Goal: Task Accomplishment & Management: Manage account settings

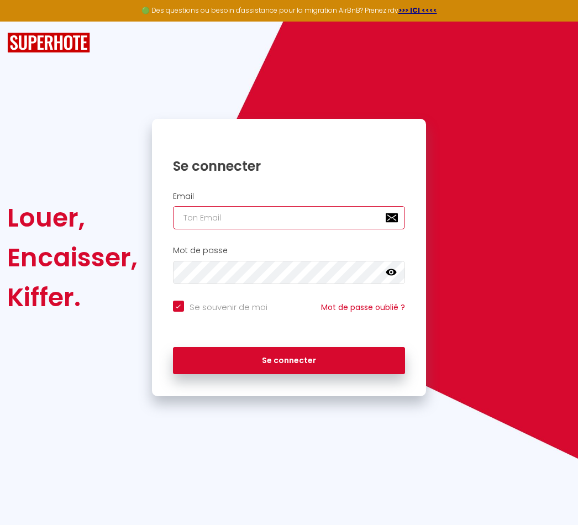
type input "[EMAIL_ADDRESS][DOMAIN_NAME]"
click at [289, 359] on button "Se connecter" at bounding box center [289, 361] width 233 height 28
checkbox input "true"
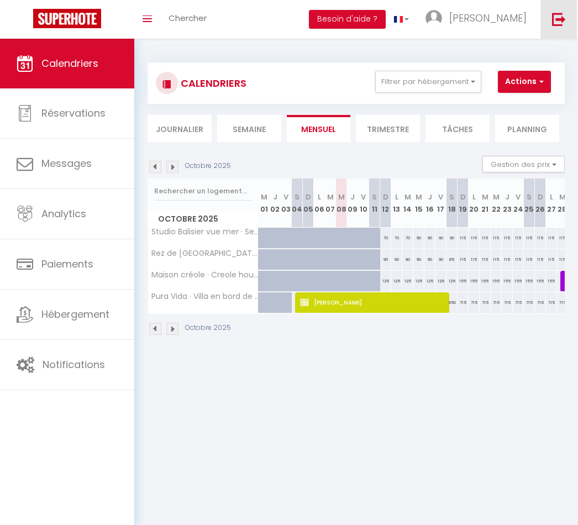
click at [565, 24] on img at bounding box center [559, 19] width 14 height 14
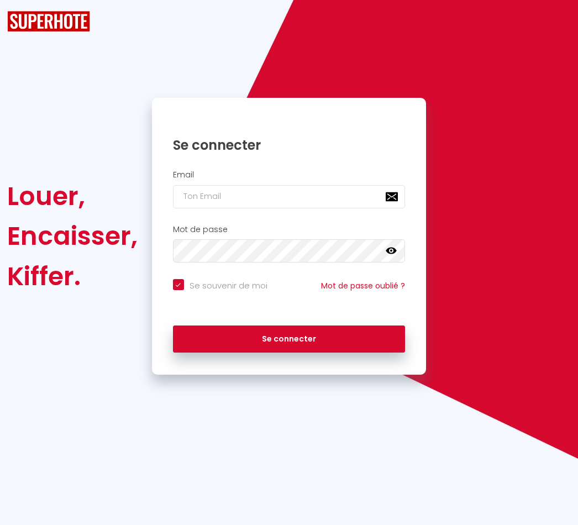
checkbox input "true"
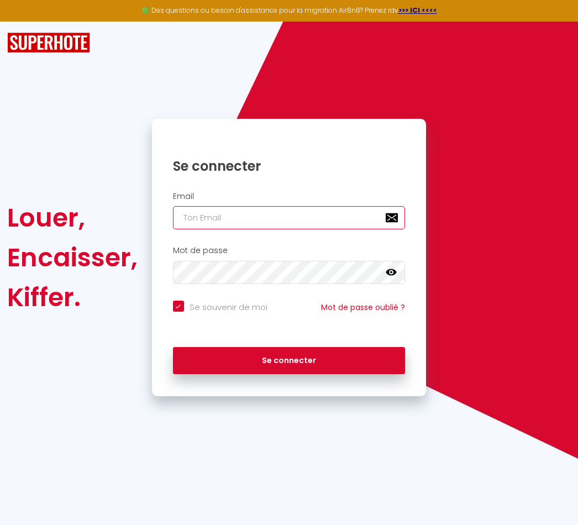
click at [285, 214] on input "email" at bounding box center [289, 217] width 233 height 23
type input "[EMAIL_ADDRESS][DOMAIN_NAME]"
click at [289, 359] on button "Se connecter" at bounding box center [289, 361] width 233 height 28
checkbox input "true"
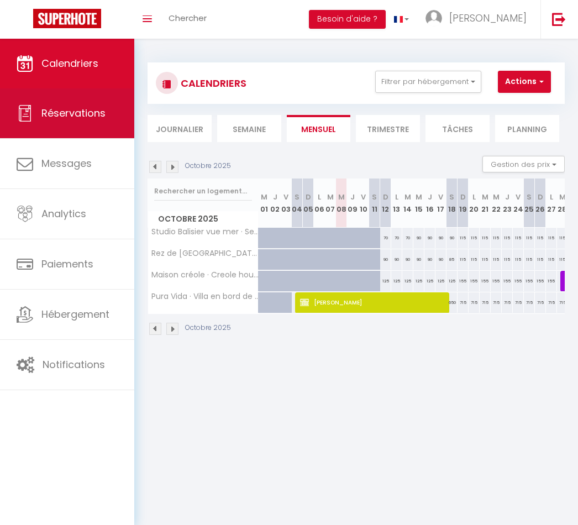
click at [49, 119] on span "Réservations" at bounding box center [73, 113] width 64 height 14
select select "not_cancelled"
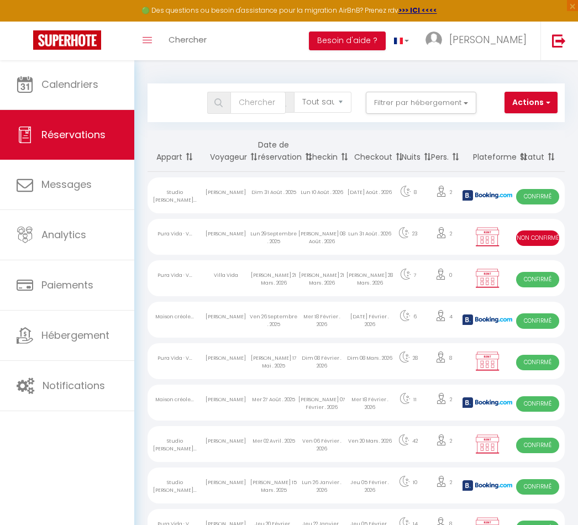
click at [425, 240] on div "2" at bounding box center [444, 237] width 42 height 36
select select "KO"
select select "0"
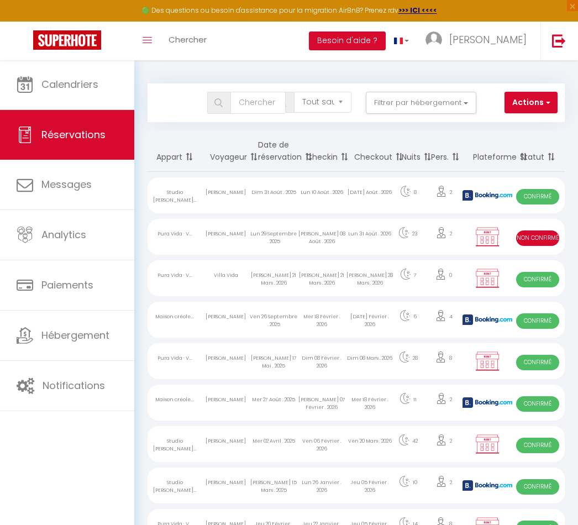
select select "1"
select select
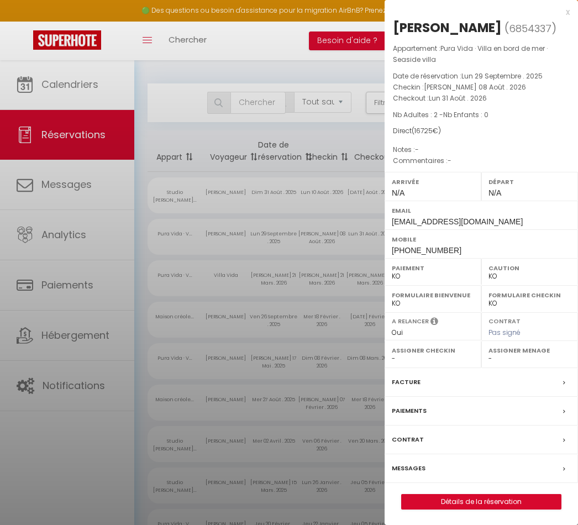
select select "41098"
select select "39129"
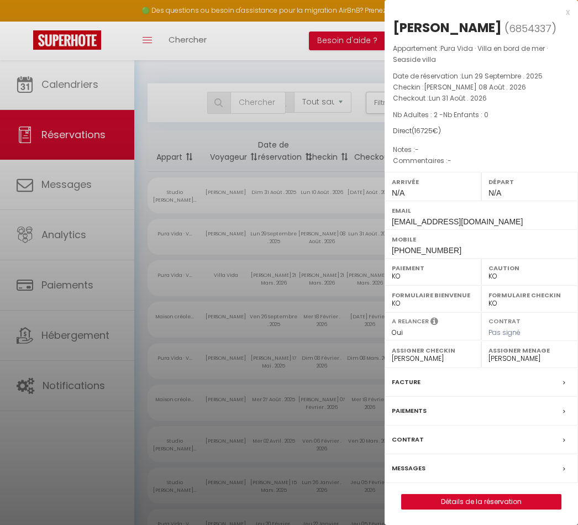
click at [489, 498] on link "Détails de la réservation" at bounding box center [481, 502] width 159 height 14
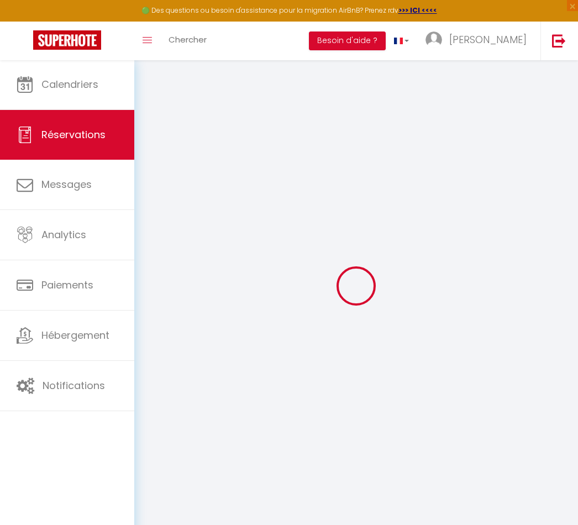
select select
select select "14"
checkbox input "false"
select select
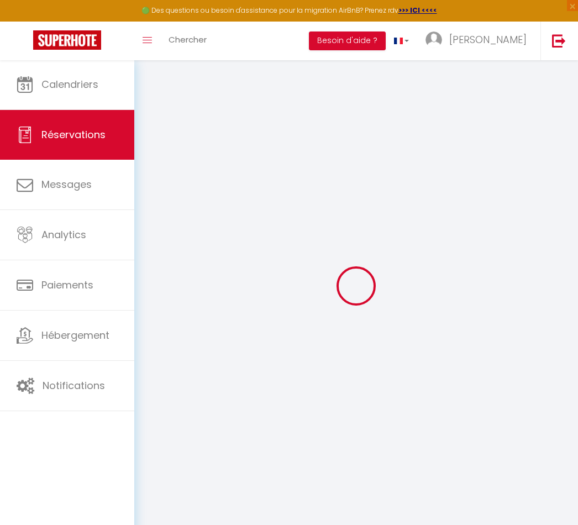
select select
checkbox input "false"
select select
checkbox input "false"
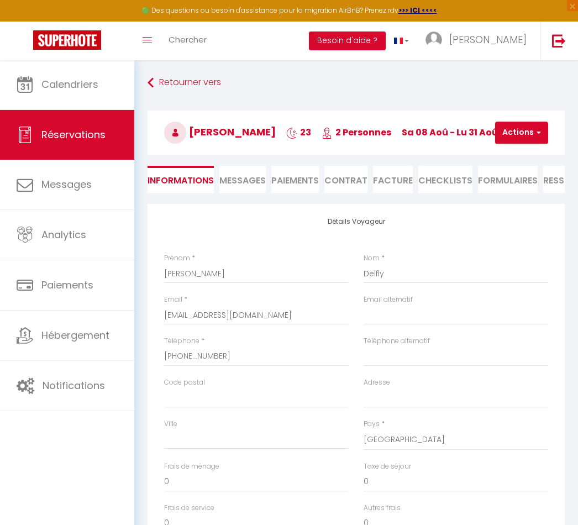
type input "200"
type input "138"
select select
checkbox input "false"
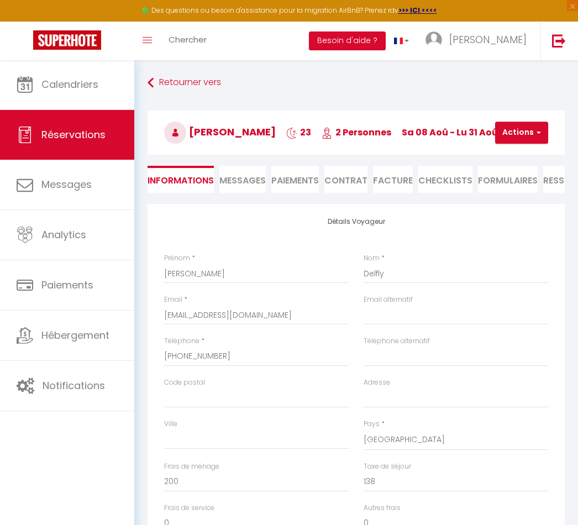
select select
click at [307, 319] on input "edelfly@vivladi-avocats.com" at bounding box center [256, 315] width 185 height 20
type input "edelfly@vivldi-avocats.com"
select select
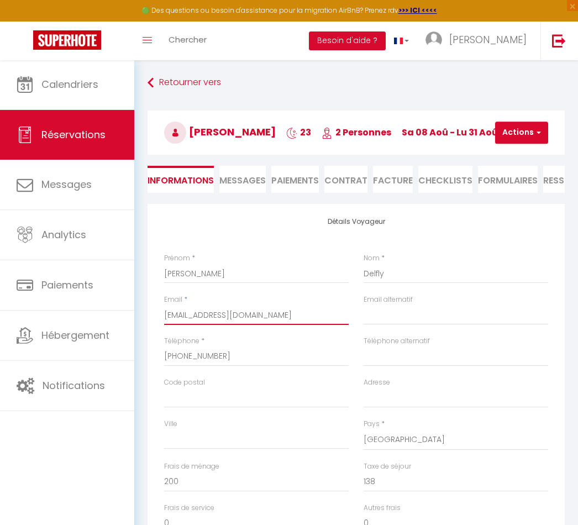
select select
checkbox input "false"
type input "edelfly@vivdi-avocats.com"
select select
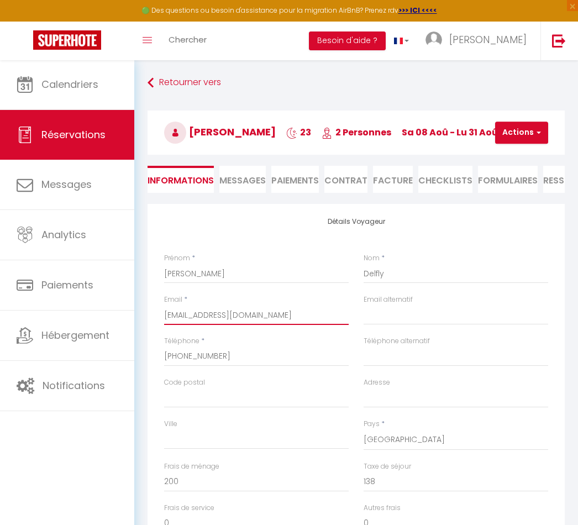
checkbox input "false"
type input "edelfly@vivadi-avocats.com"
select select
checkbox input "false"
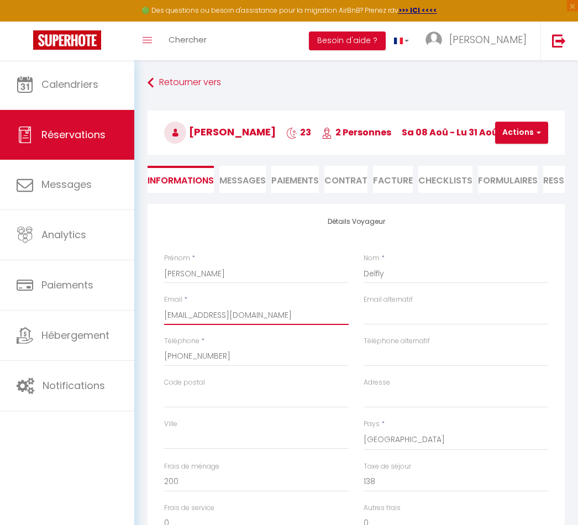
type input "[EMAIL_ADDRESS][DOMAIN_NAME]"
select select
checkbox input "false"
click at [292, 310] on input "[EMAIL_ADDRESS][DOMAIN_NAME]" at bounding box center [256, 315] width 185 height 20
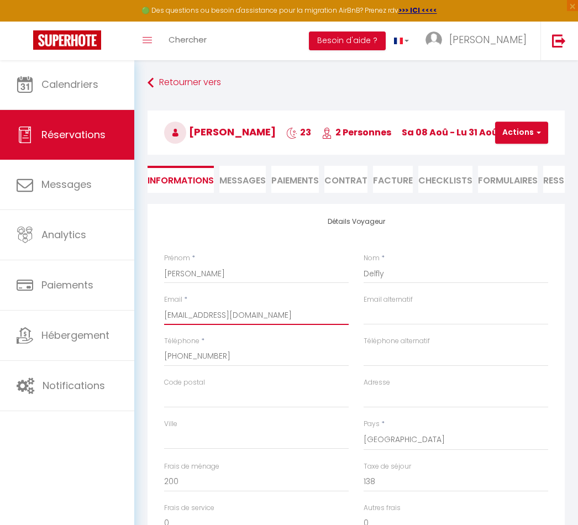
type input "[EMAIL_ADDRESS][DOMAIN_NAME]"
click at [541, 132] on button "Actions" at bounding box center [522, 133] width 53 height 22
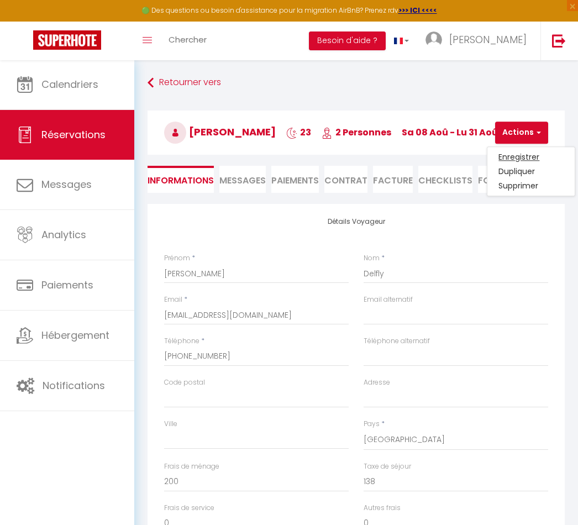
click at [524, 154] on link "Enregistrer" at bounding box center [531, 157] width 87 height 14
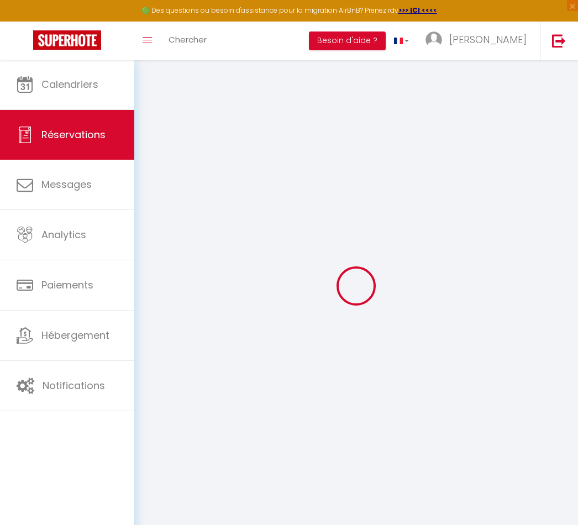
select select "not_cancelled"
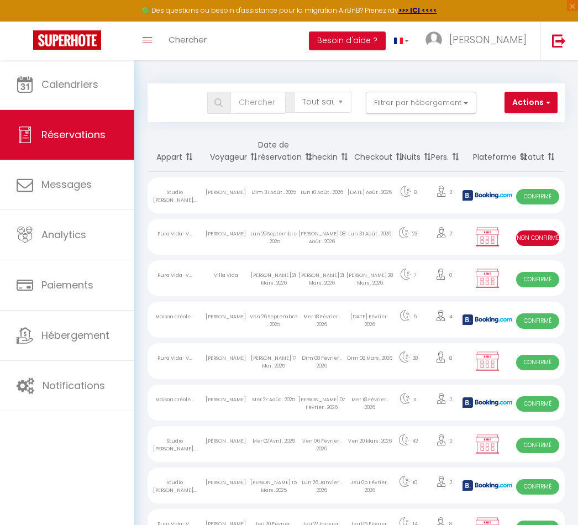
click at [185, 233] on div "Pura Vida · V..." at bounding box center [175, 237] width 54 height 36
select select "KO"
select select "0"
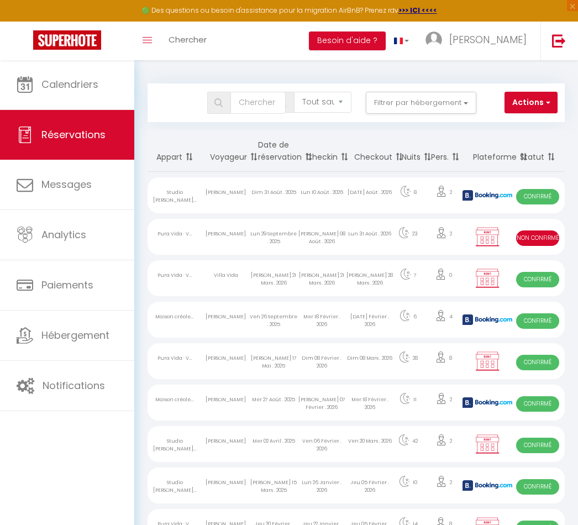
select select "1"
select select
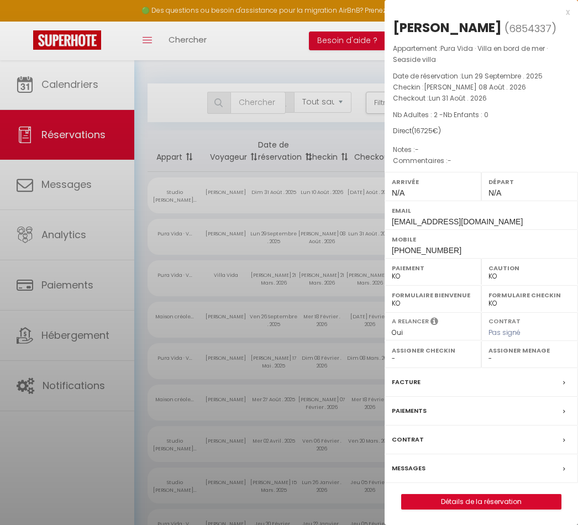
select select "41098"
select select "39129"
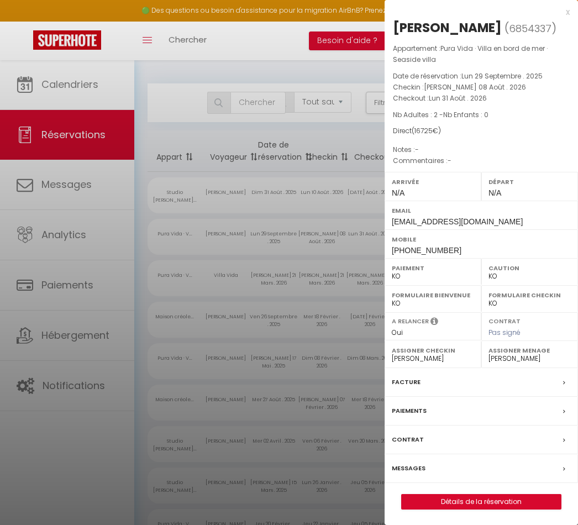
click at [425, 499] on link "Détails de la réservation" at bounding box center [481, 502] width 159 height 14
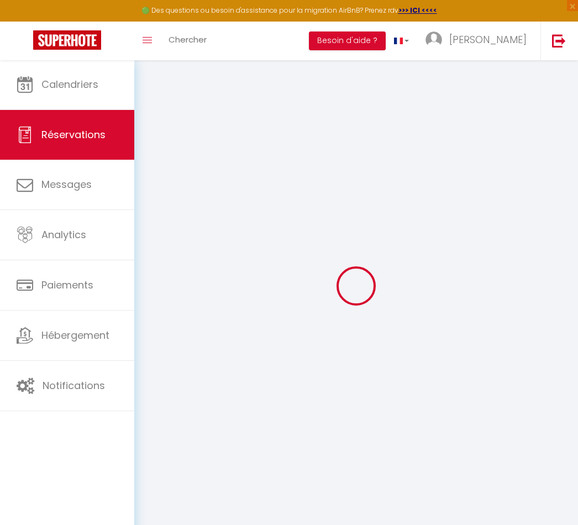
type input "[PERSON_NAME]"
type input "Delfly"
type input "[EMAIL_ADDRESS][DOMAIN_NAME]"
type input "[PHONE_NUMBER]"
select select "FR"
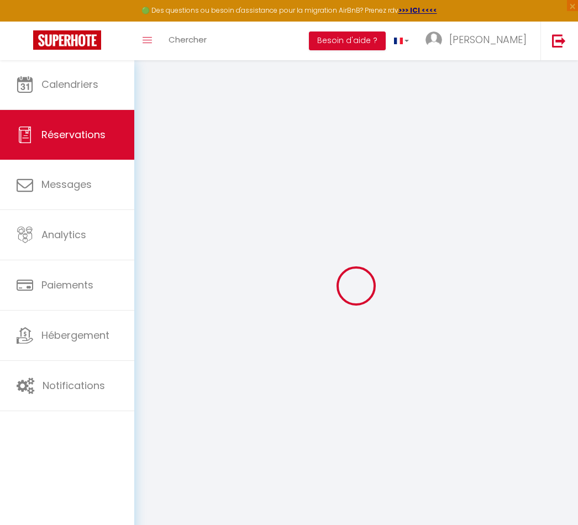
select select "58253"
select select "2"
type input "Sam 08 Août 2026"
select select
type input "Lun 31 Août 2026"
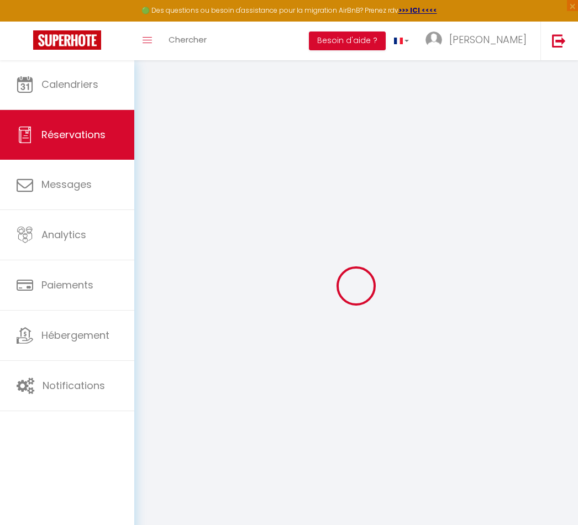
select select
type input "2"
select select "10"
select select
type input "16387"
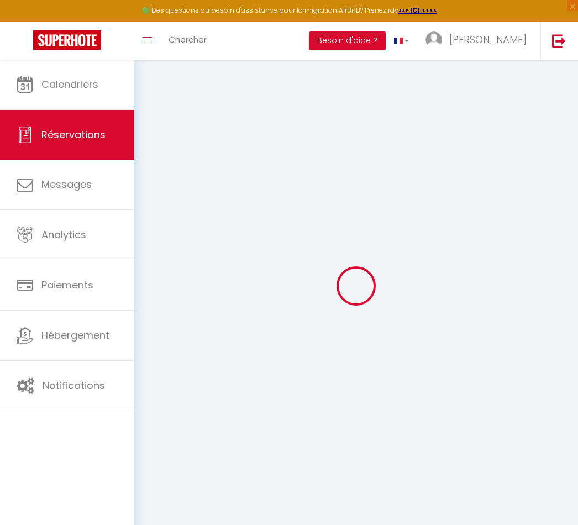
checkbox input "false"
type input "16725"
type input "0"
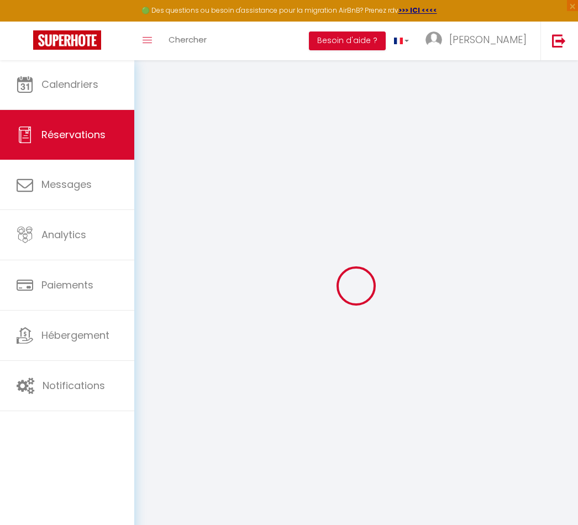
select select
select select "14"
checkbox input "false"
select select
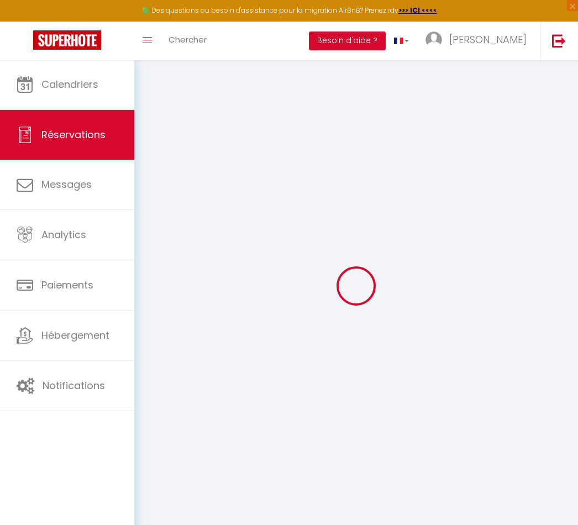
select select
checkbox input "false"
select select
checkbox input "false"
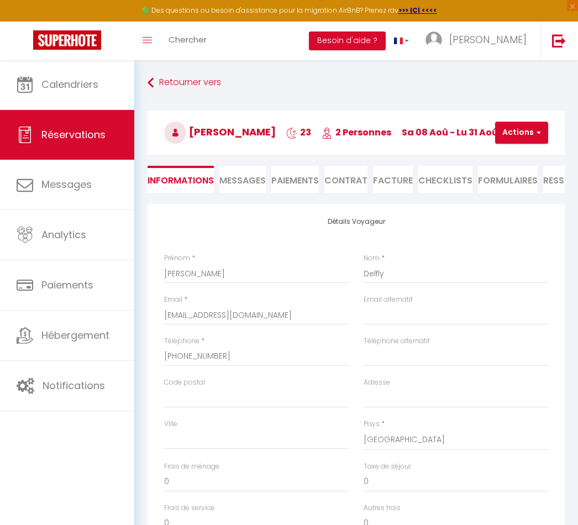
type input "200"
type input "138"
select select
checkbox input "false"
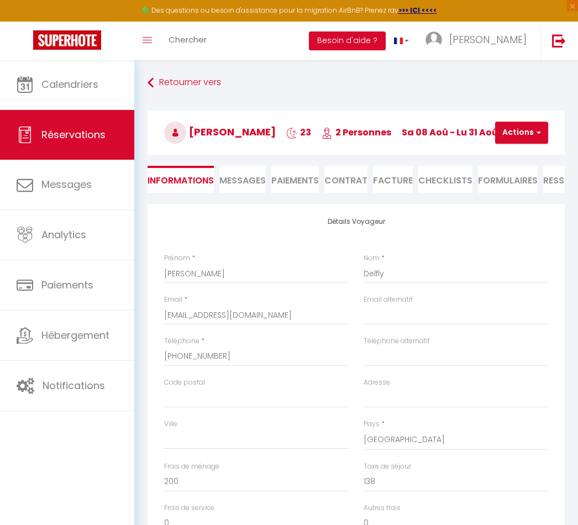
select select
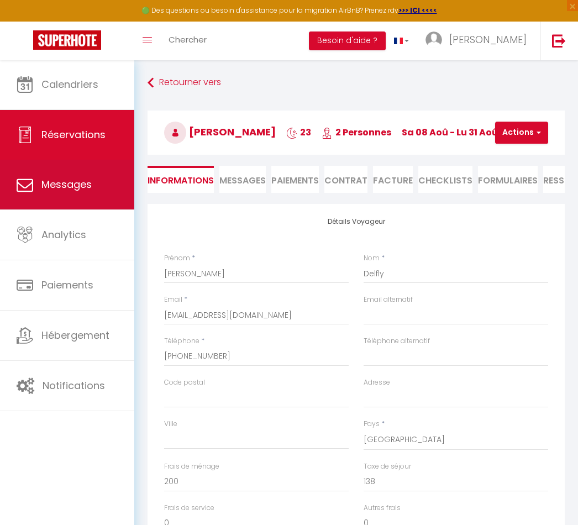
click at [30, 197] on link "Messages" at bounding box center [67, 185] width 134 height 50
select select "message"
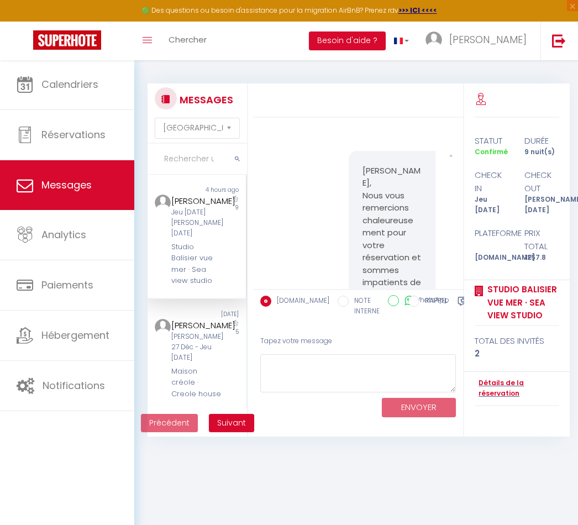
scroll to position [906, 0]
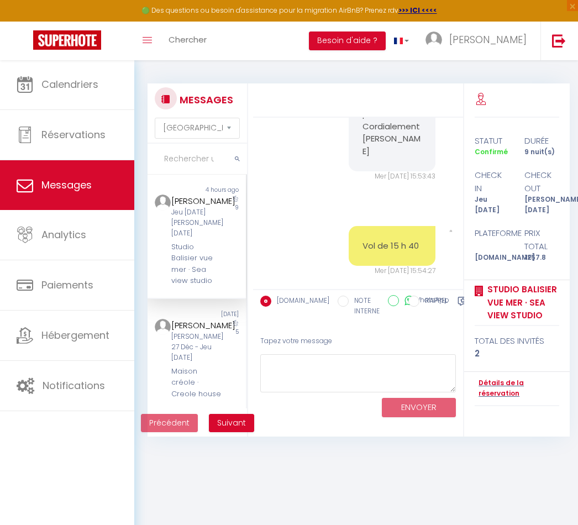
click at [45, 186] on span "Messages" at bounding box center [66, 185] width 50 height 14
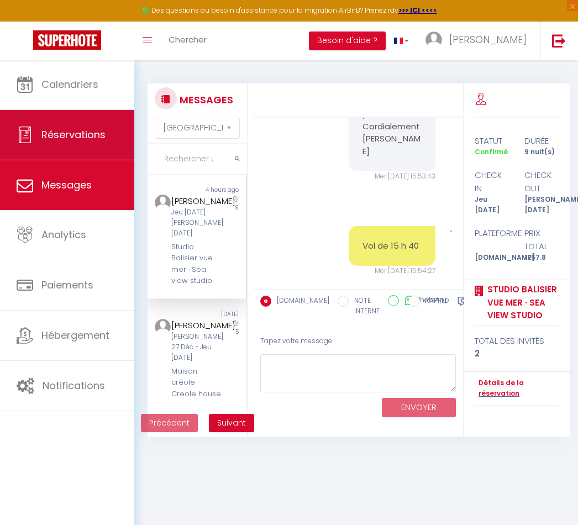
click at [53, 135] on span "Réservations" at bounding box center [73, 135] width 64 height 14
select select "not_cancelled"
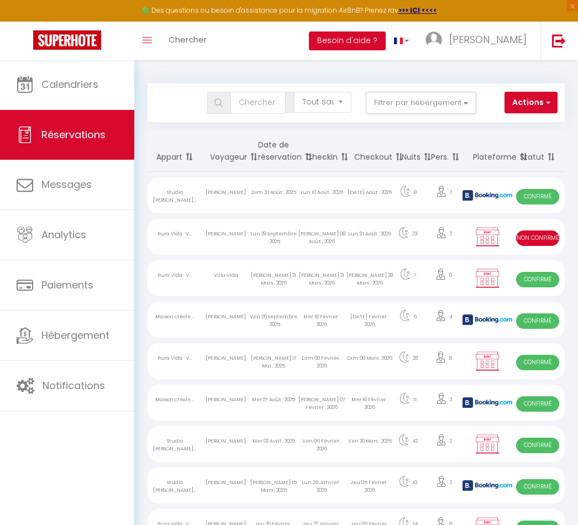
click at [171, 237] on div "Pura Vida · V..." at bounding box center [175, 237] width 54 height 36
select select "KO"
select select "0"
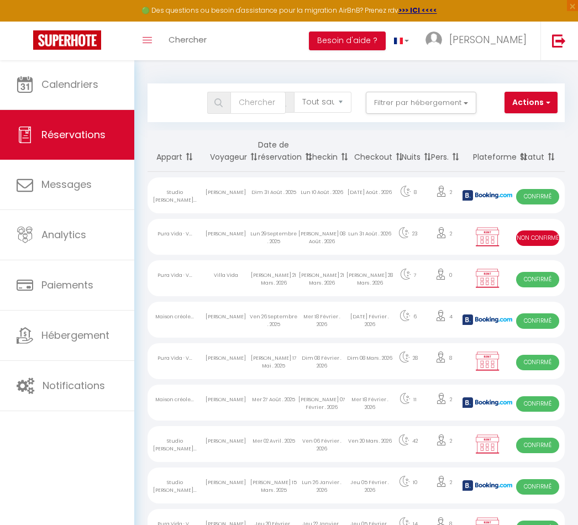
select select "1"
select select
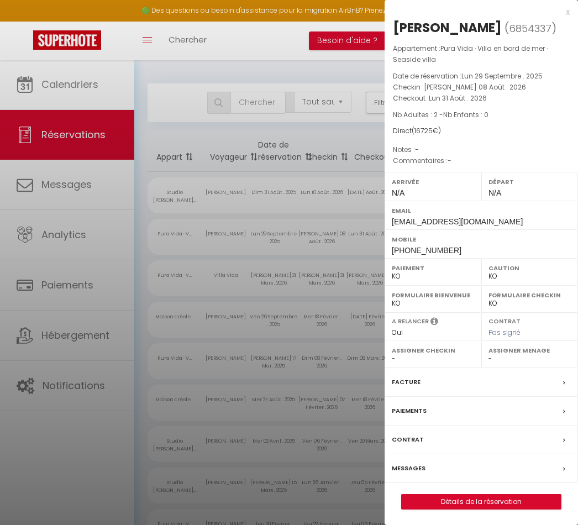
select select "41098"
select select "39129"
click at [409, 503] on link "Détails de la réservation" at bounding box center [481, 502] width 159 height 14
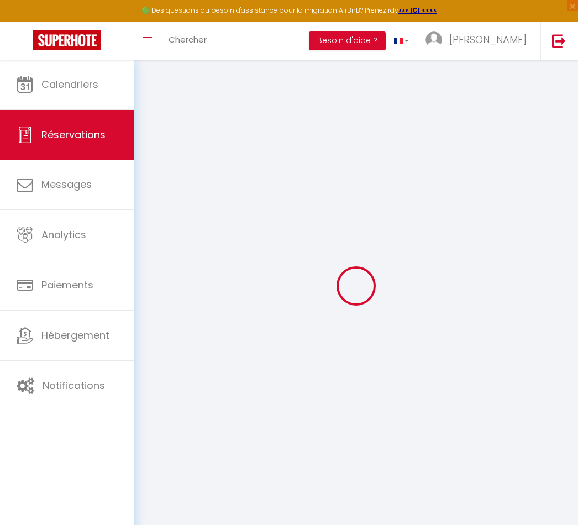
select select
checkbox input "false"
select select
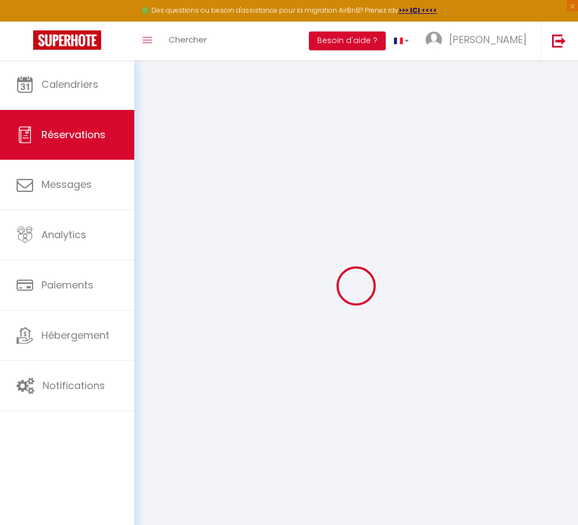
checkbox input "false"
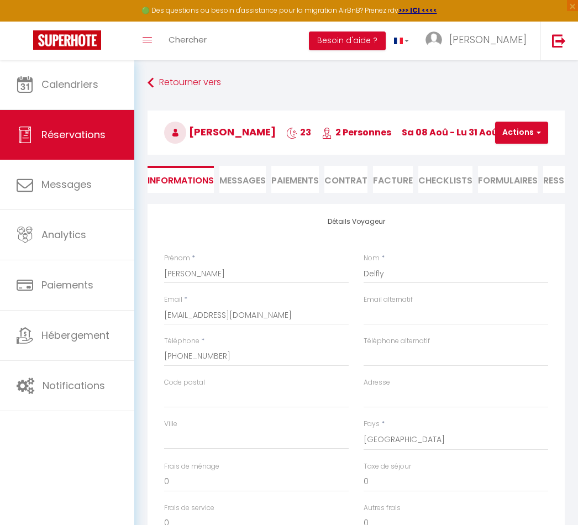
type input "200"
type input "138"
select select
checkbox input "false"
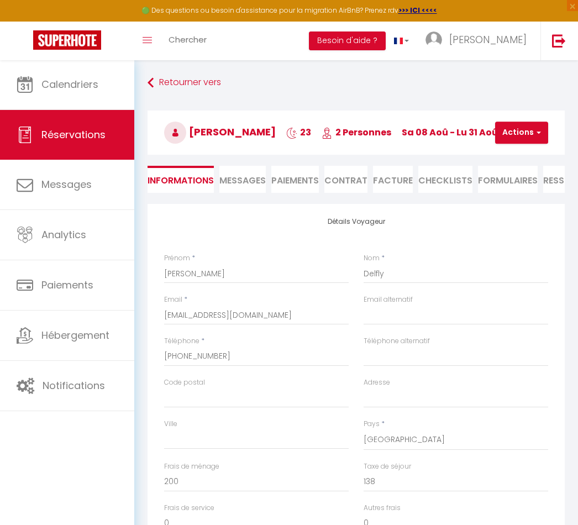
select select
click at [246, 185] on span "Messages" at bounding box center [243, 180] width 46 height 13
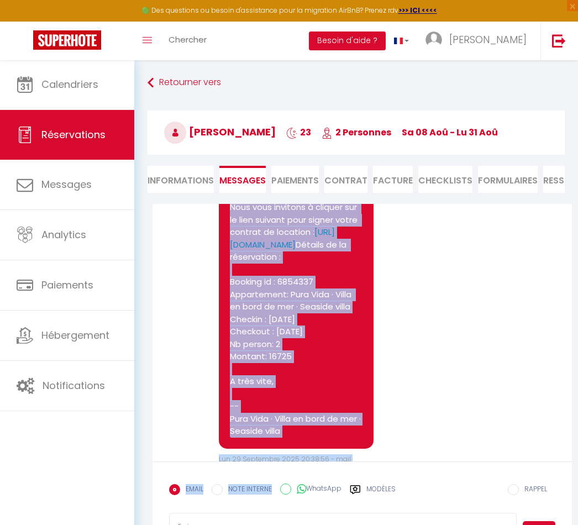
scroll to position [123, 0]
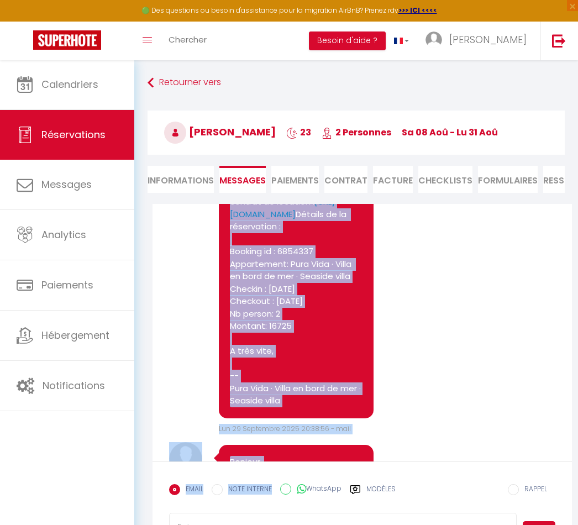
copy pre "Bonjour, Nous vous invitons à cliquer sur le lien suivant pour signer votre con…"
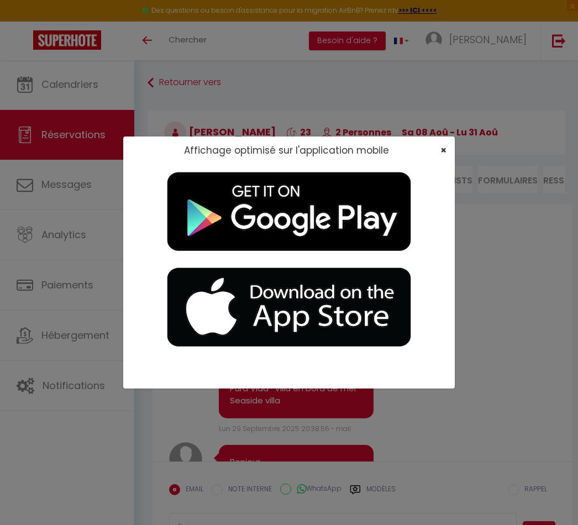
click at [441, 154] on span "×" at bounding box center [444, 150] width 6 height 14
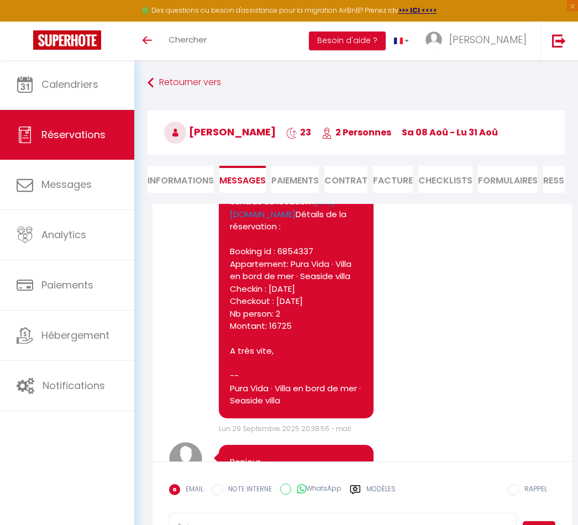
click at [178, 318] on div "Note Sms Bonjour, Nous vous invitons à cliquer sur le lien suivant pour signer …" at bounding box center [362, 283] width 387 height 302
click at [179, 180] on li "Informations" at bounding box center [181, 179] width 66 height 27
select select
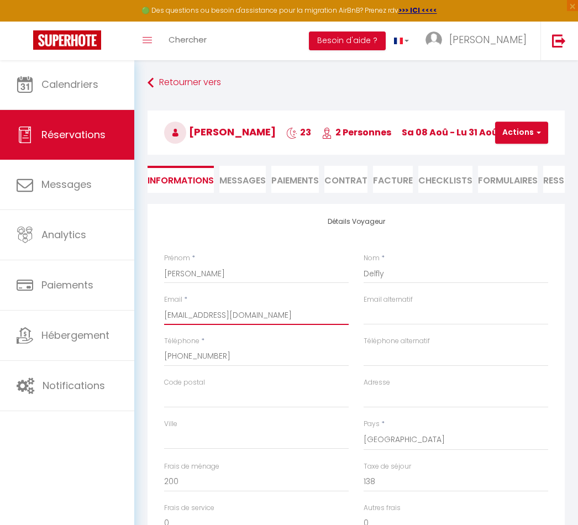
click at [196, 315] on input "[EMAIL_ADDRESS][DOMAIN_NAME]" at bounding box center [256, 315] width 185 height 20
select select
checkbox input "false"
select select
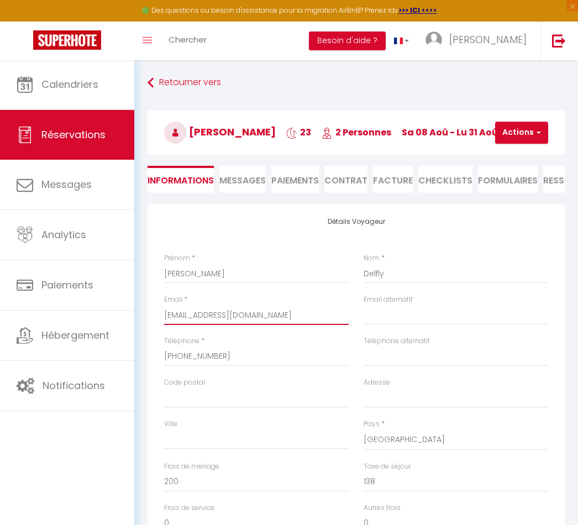
select select
checkbox input "false"
click at [161, 316] on div "Email * edelfly@vivaldi-avocats.com" at bounding box center [257, 315] width 200 height 41
click at [155, 317] on div "Détails Voyageur Prénom * Eric Nom * Delfly Email * edelfly@vivaldi-avocats.com…" at bounding box center [357, 401] width 418 height 395
click at [149, 316] on div "Détails Voyageur Prénom * Eric Nom * Delfly Email * edelfly@vivaldi-avocats.com…" at bounding box center [357, 401] width 418 height 395
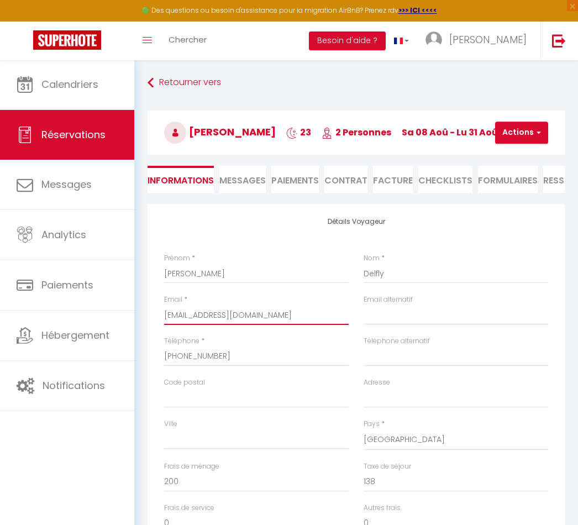
select select
checkbox input "false"
select select
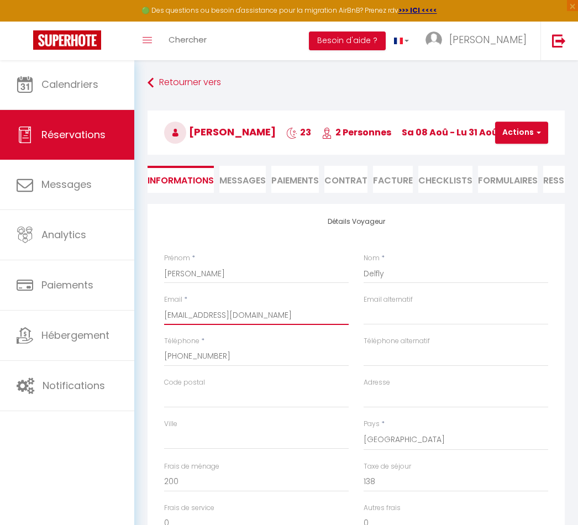
checkbox input "false"
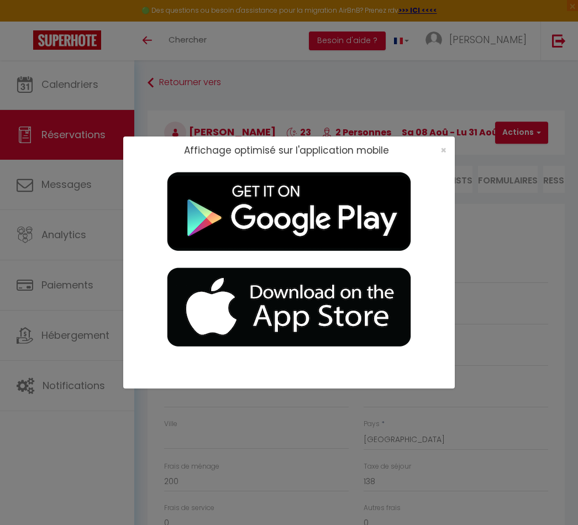
select select
checkbox input "false"
click at [445, 146] on span "×" at bounding box center [444, 150] width 6 height 14
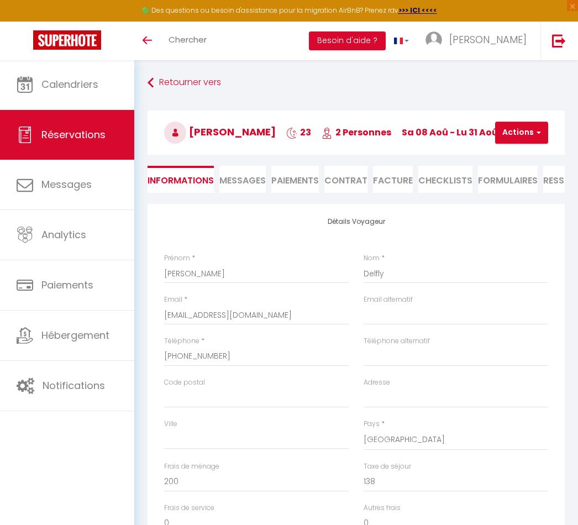
click at [348, 180] on li "Contrat" at bounding box center [346, 179] width 43 height 27
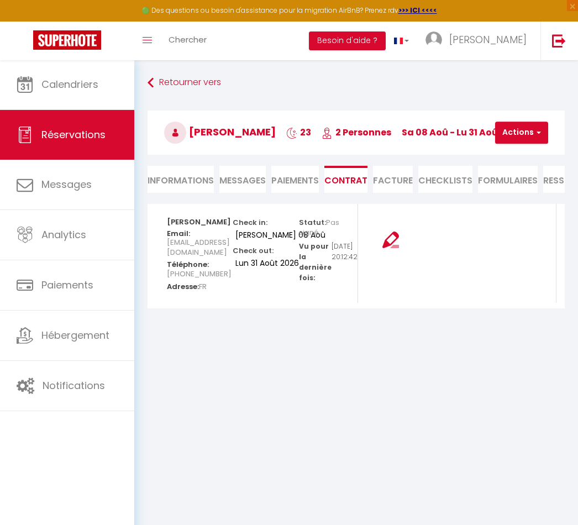
click at [398, 237] on img at bounding box center [391, 240] width 17 height 17
click at [396, 243] on img at bounding box center [391, 240] width 17 height 17
select select
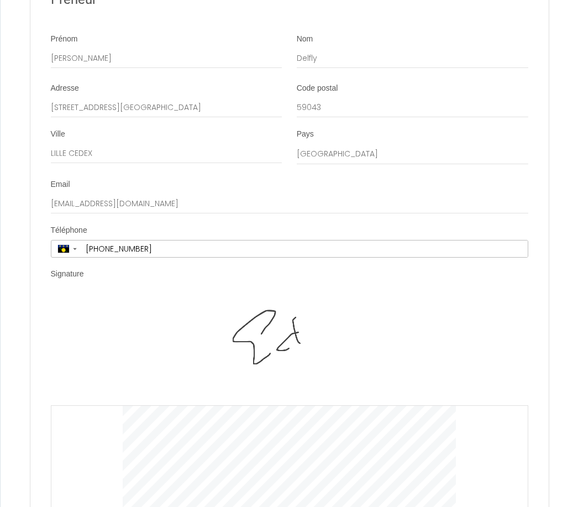
scroll to position [2140, 0]
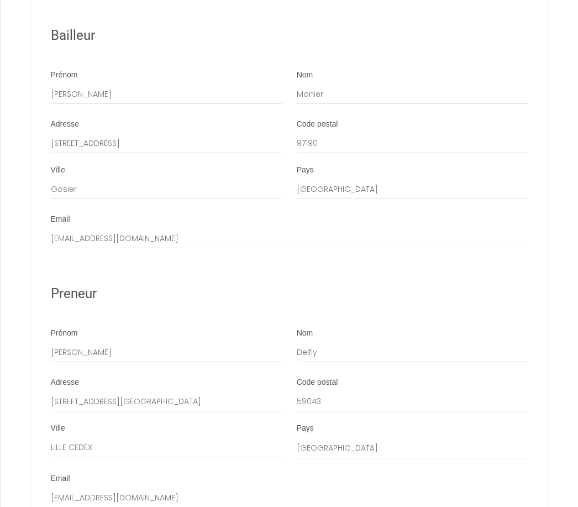
scroll to position [1844, 0]
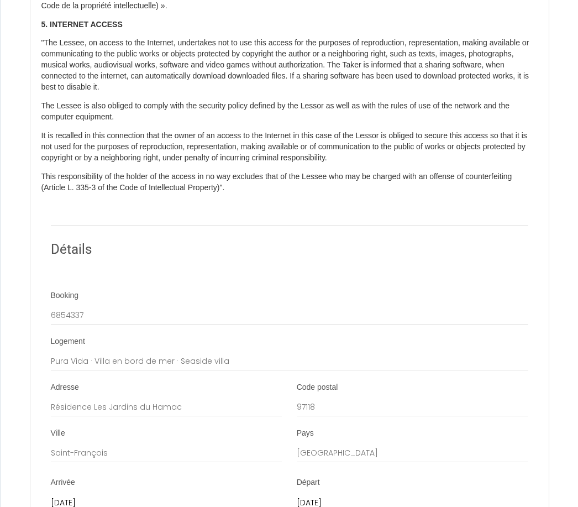
scroll to position [1083, 0]
